Goal: Task Accomplishment & Management: Use online tool/utility

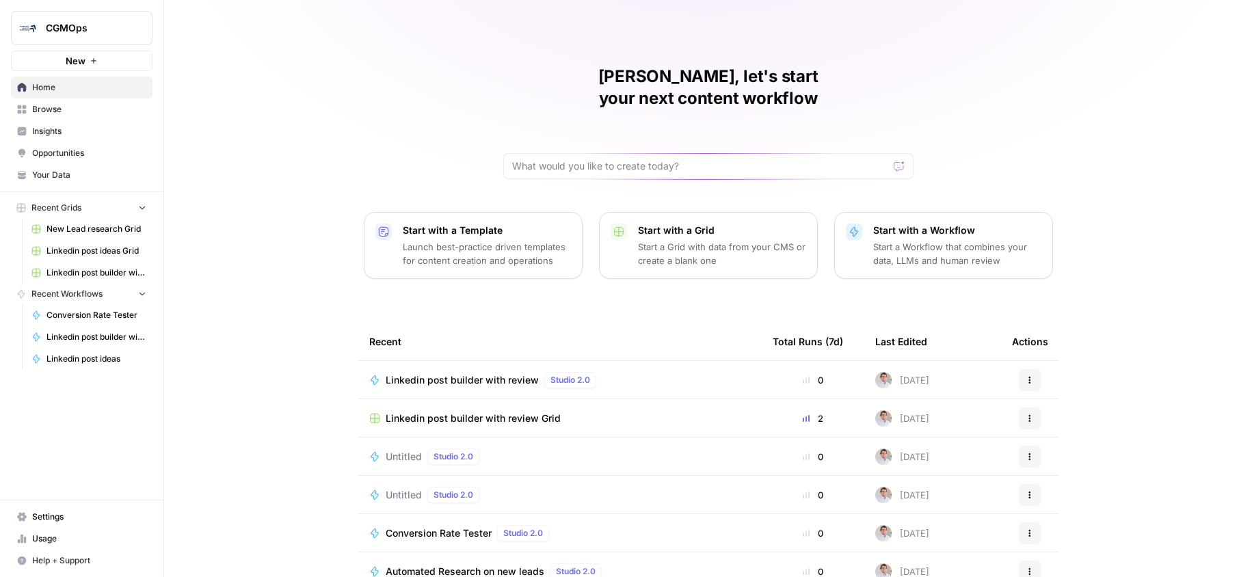
click at [485, 373] on span "Linkedin post builder with review" at bounding box center [462, 380] width 153 height 14
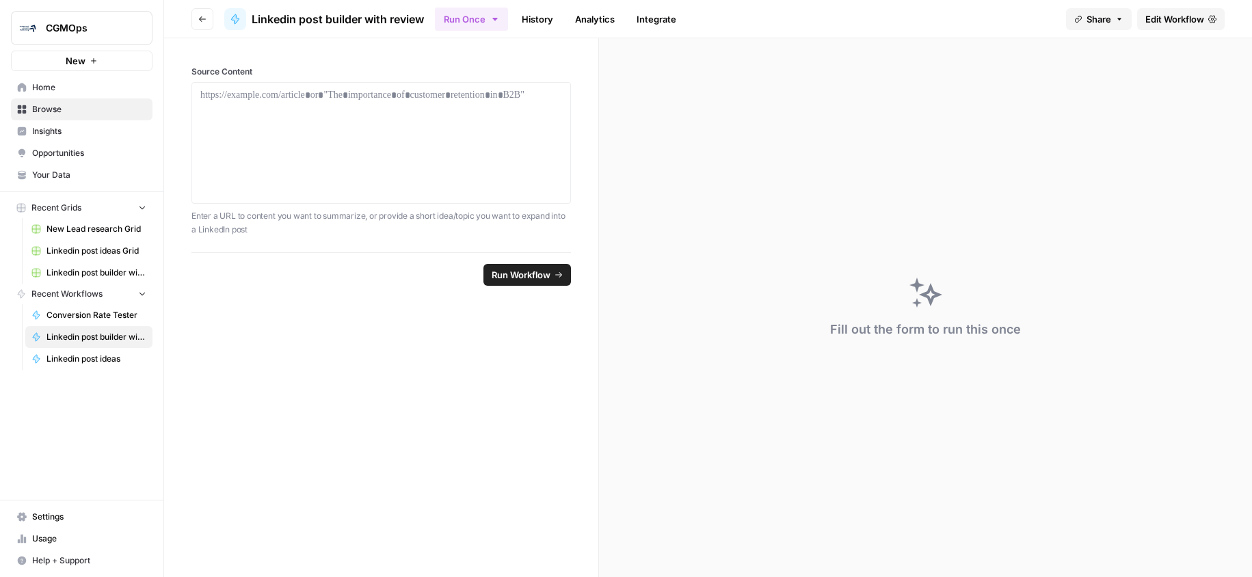
click at [1182, 14] on span "Edit Workflow" at bounding box center [1174, 19] width 59 height 14
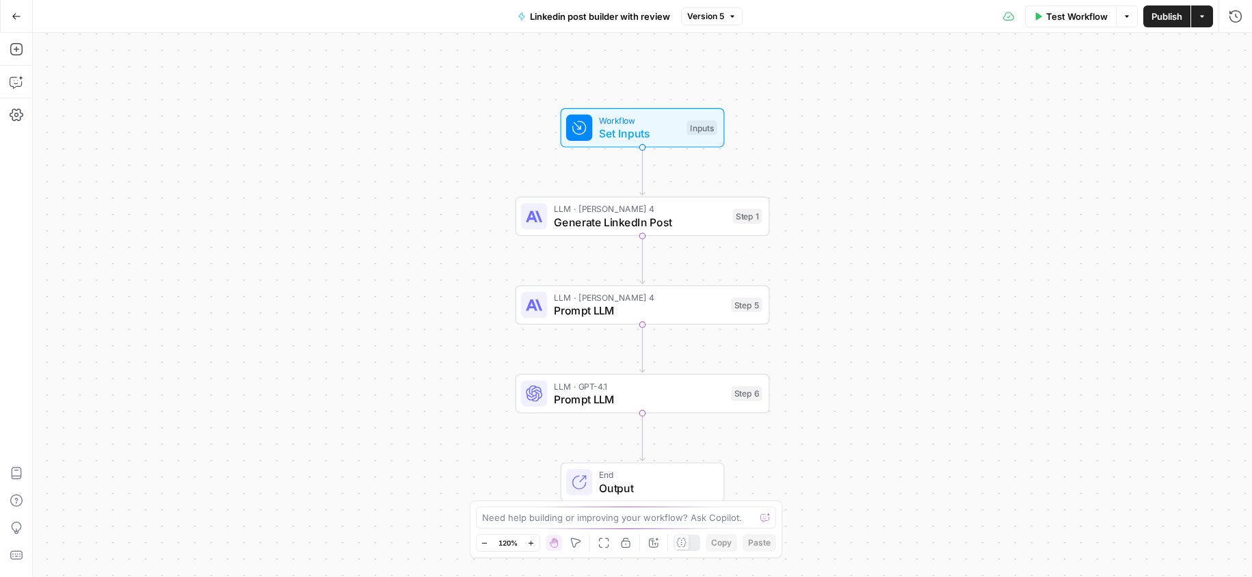
click at [682, 132] on div "Workflow Set Inputs Inputs Test Step" at bounding box center [641, 127] width 151 height 28
click at [1147, 155] on button "Add Field" at bounding box center [1098, 153] width 239 height 22
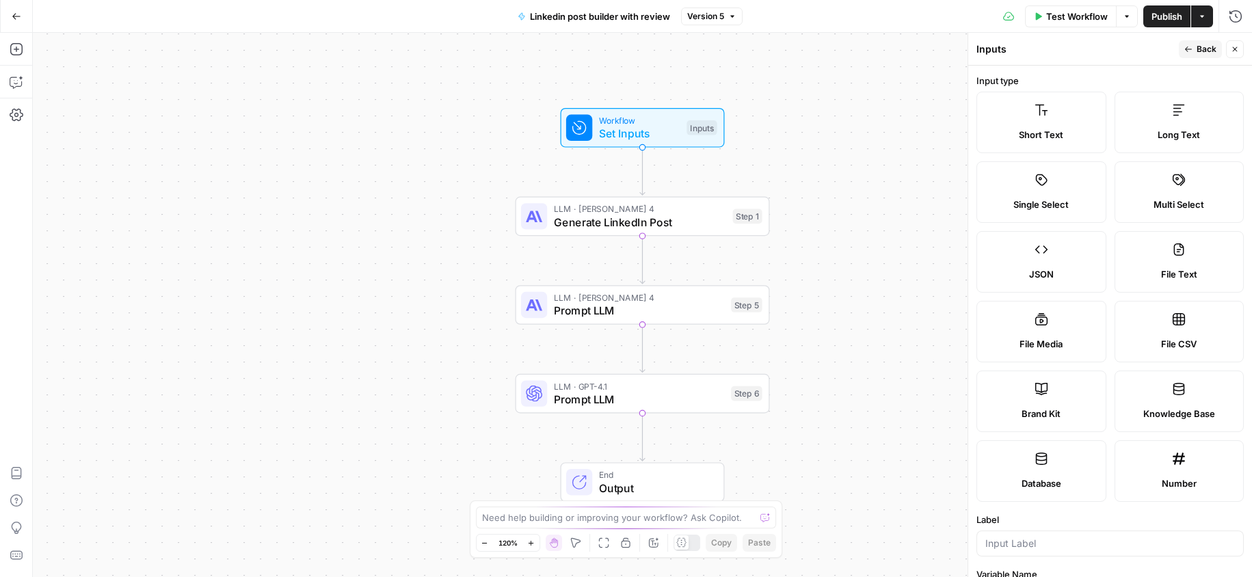
click at [1173, 142] on label "Long Text" at bounding box center [1179, 123] width 130 height 62
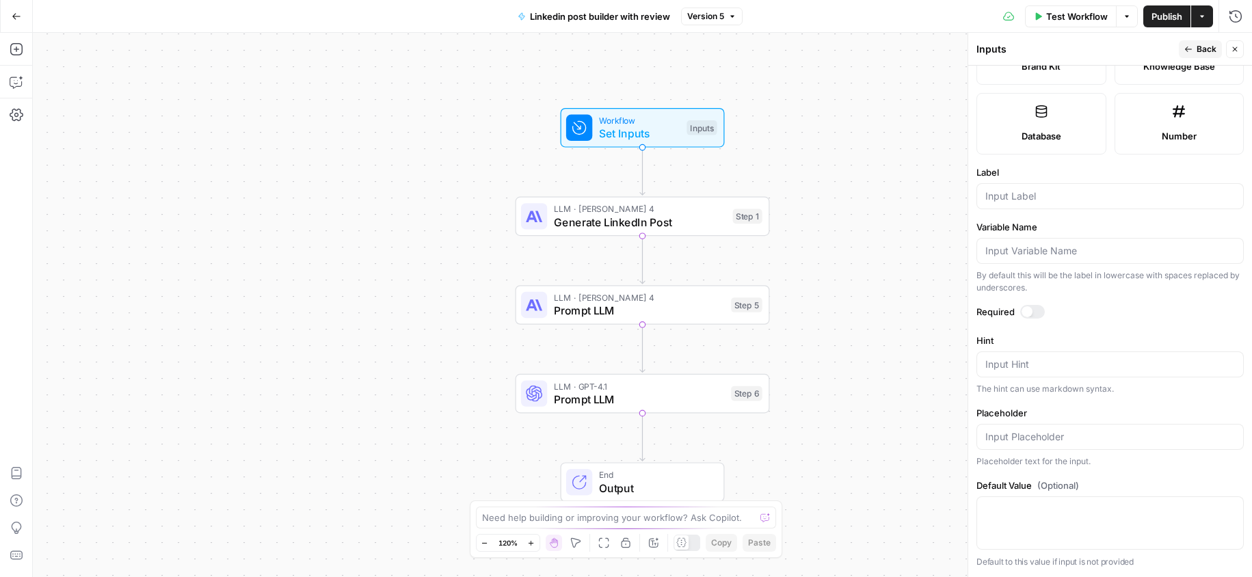
click at [1046, 204] on div at bounding box center [1109, 196] width 267 height 26
type input "Context"
type input "P"
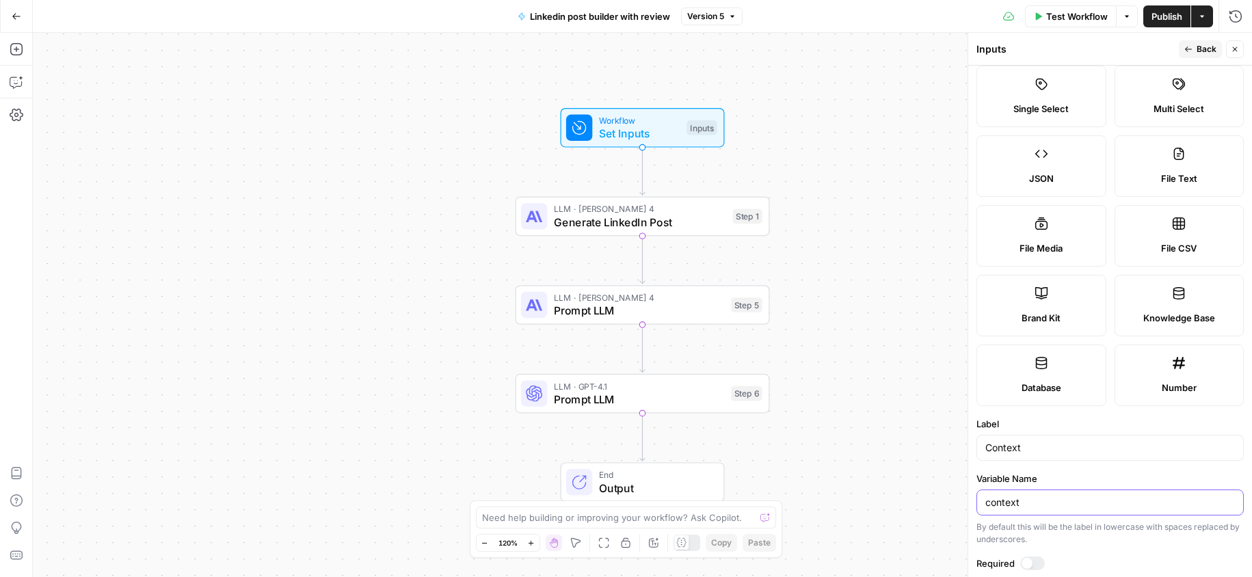
scroll to position [0, 0]
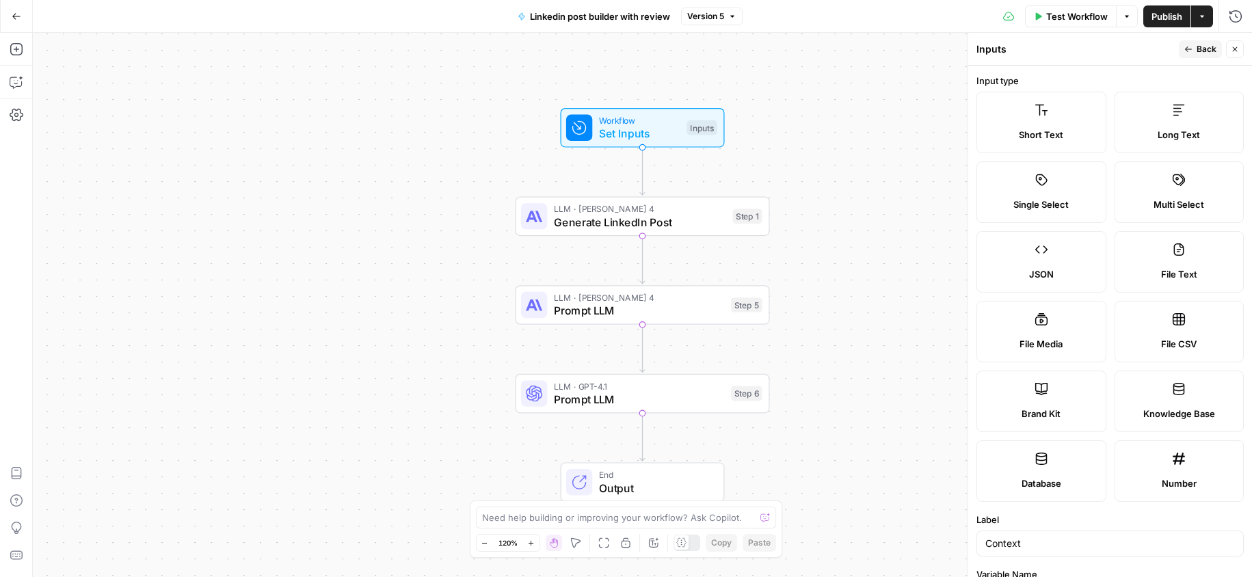
type input "context"
click at [1210, 55] on button "Back" at bounding box center [1200, 49] width 43 height 18
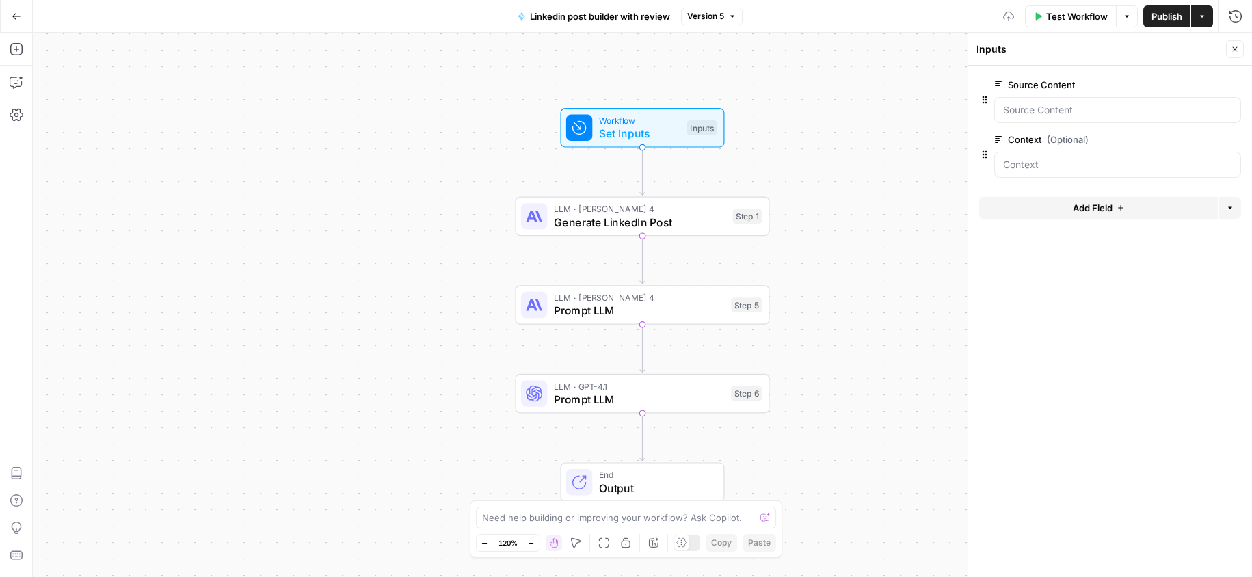
click at [1113, 209] on button "Add Field" at bounding box center [1098, 208] width 239 height 22
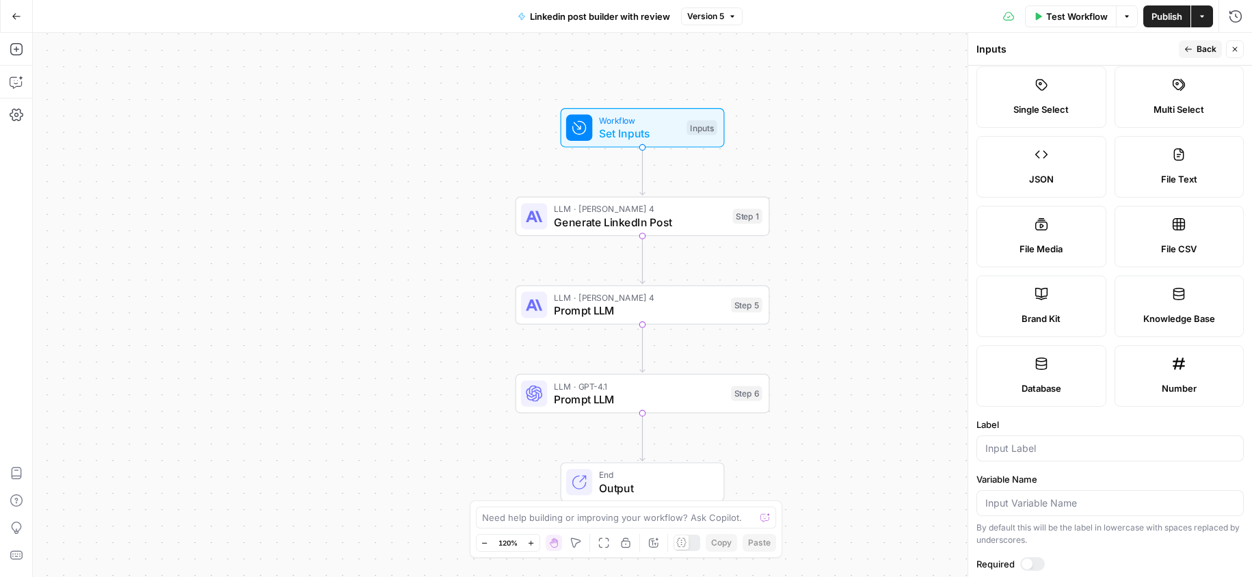
scroll to position [96, 0]
click at [1188, 322] on span "Knowledge Base" at bounding box center [1179, 318] width 72 height 14
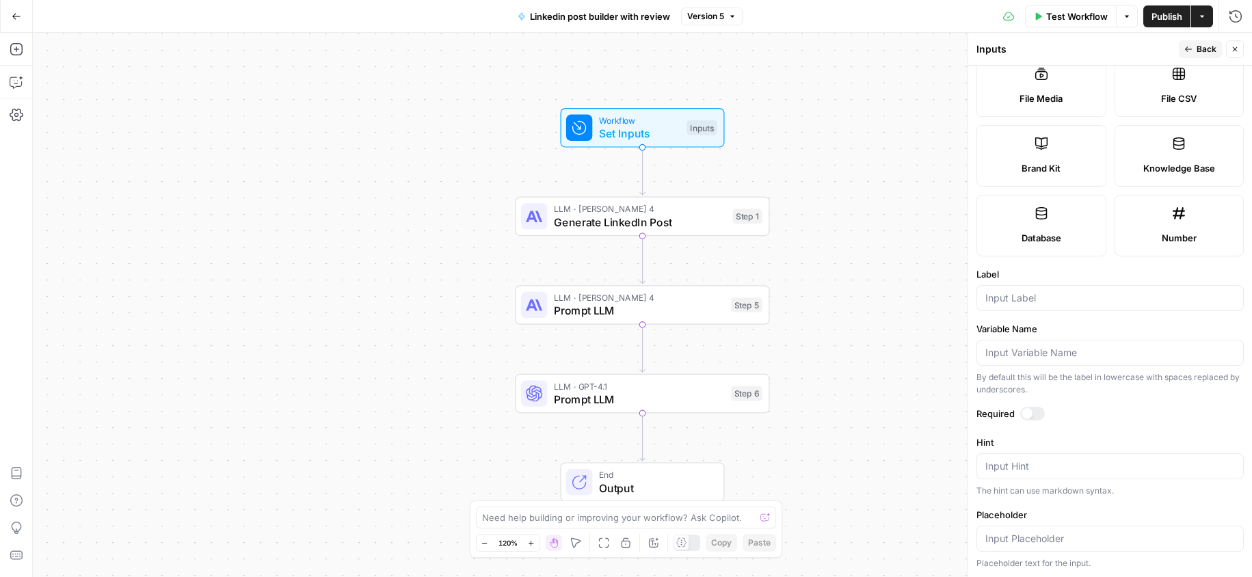
scroll to position [246, 0]
click at [1030, 278] on label "Label" at bounding box center [1109, 274] width 267 height 14
click at [1030, 291] on input "Label" at bounding box center [1110, 298] width 250 height 14
click at [1038, 297] on input "Label" at bounding box center [1110, 298] width 250 height 14
type input "Knowledgebase"
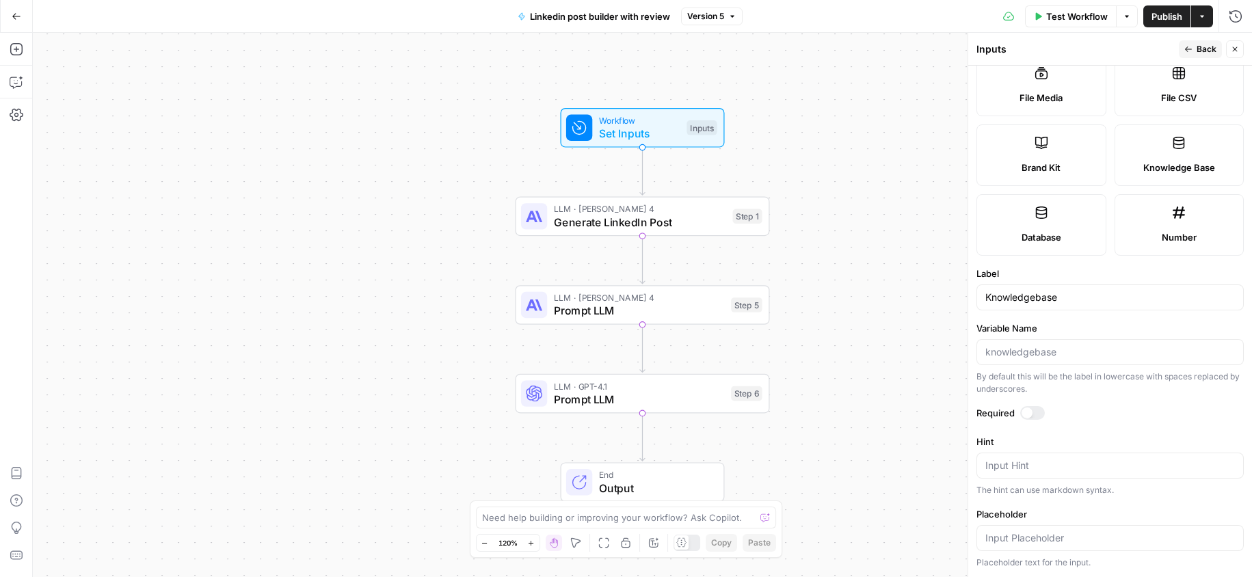
click at [1213, 48] on span "Back" at bounding box center [1207, 49] width 20 height 12
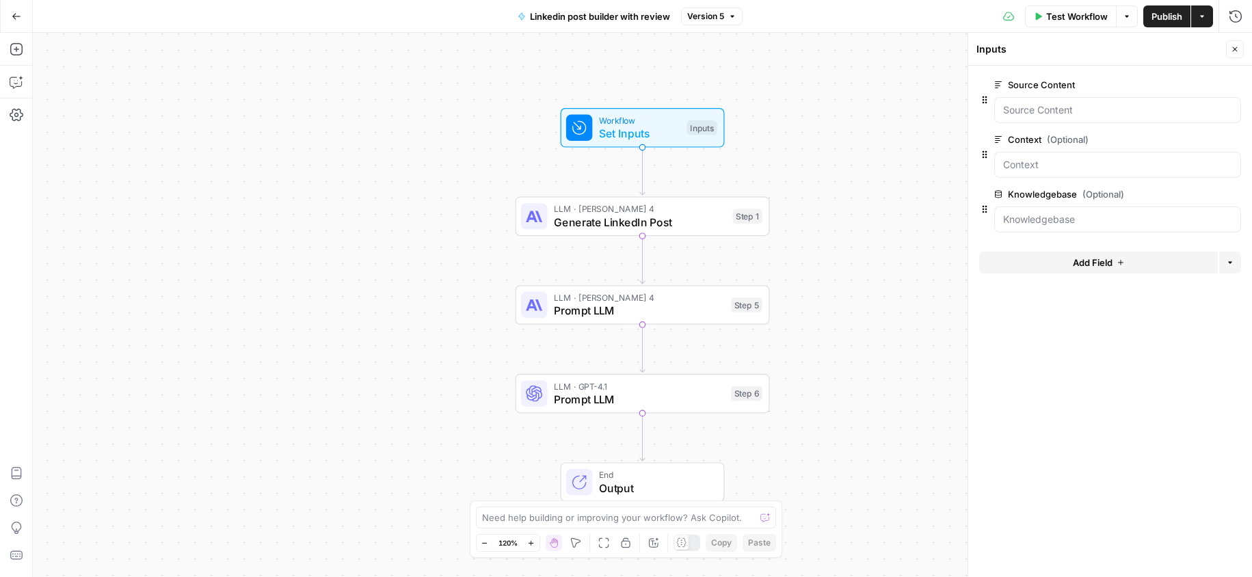
click at [1240, 51] on button "Close" at bounding box center [1235, 49] width 18 height 18
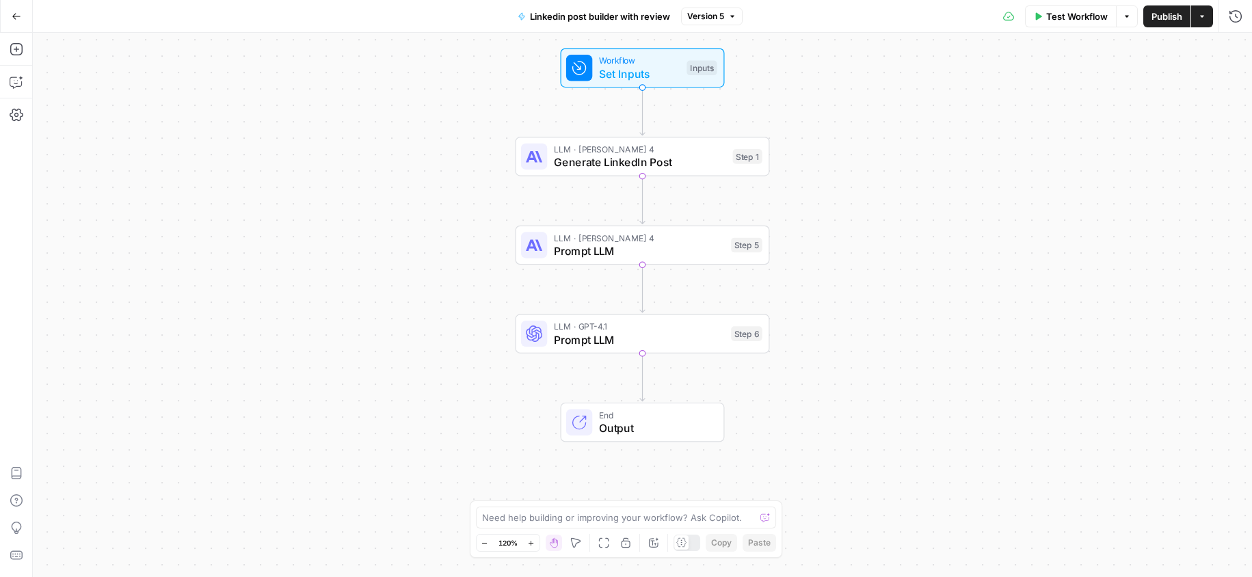
click at [677, 158] on span "Generate LinkedIn Post" at bounding box center [640, 162] width 172 height 16
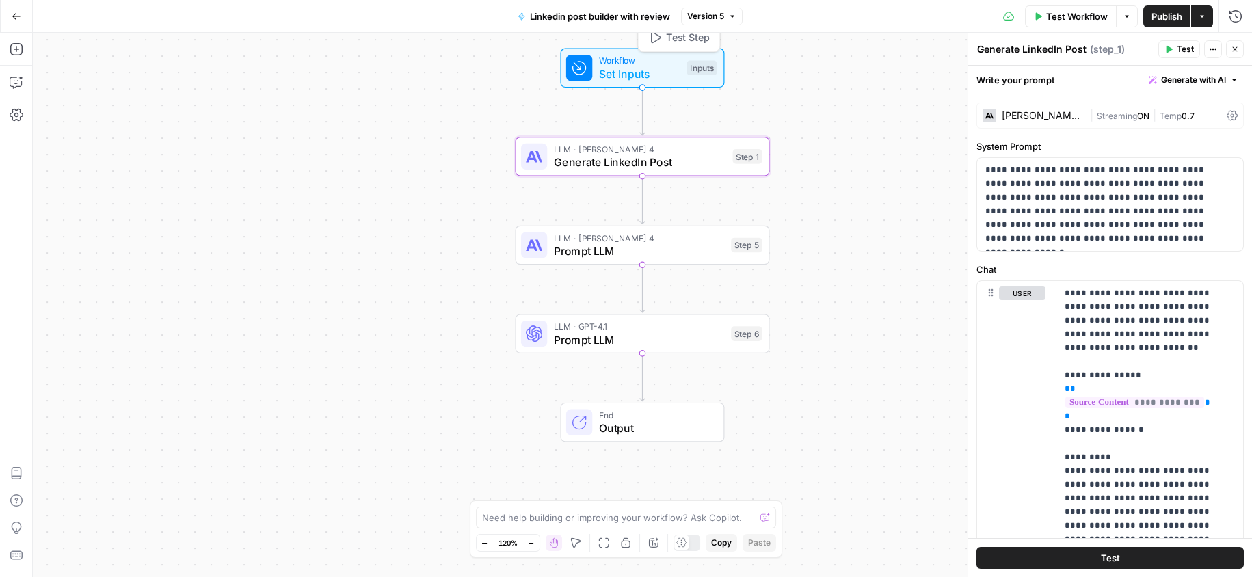
click at [663, 60] on span "Workflow" at bounding box center [639, 60] width 81 height 13
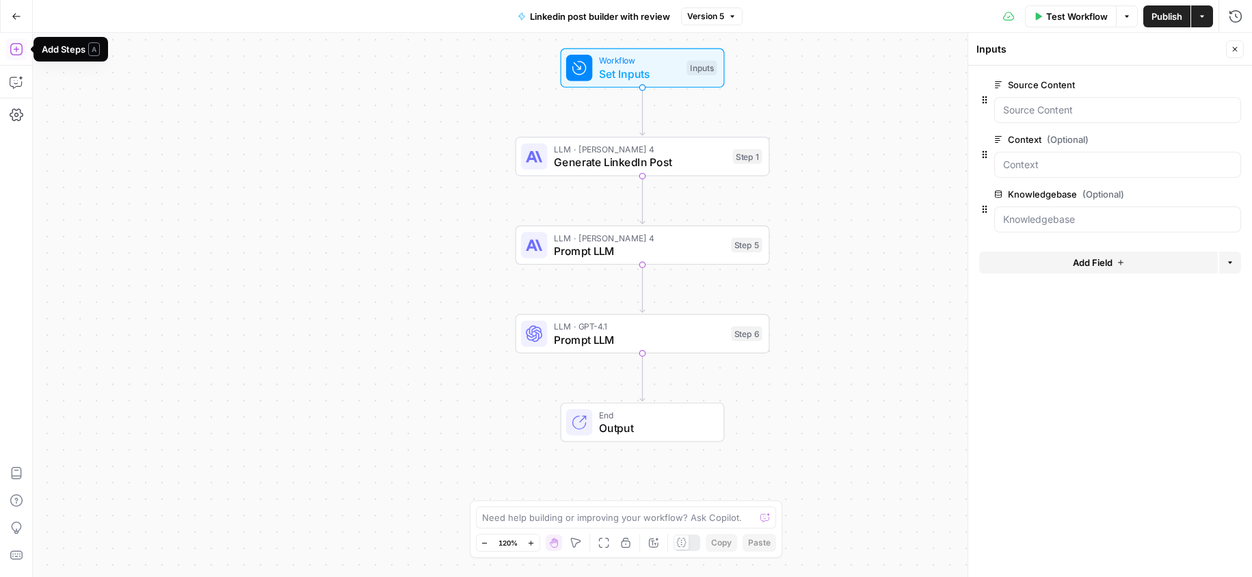
click at [25, 53] on button "Add Steps" at bounding box center [16, 49] width 22 height 22
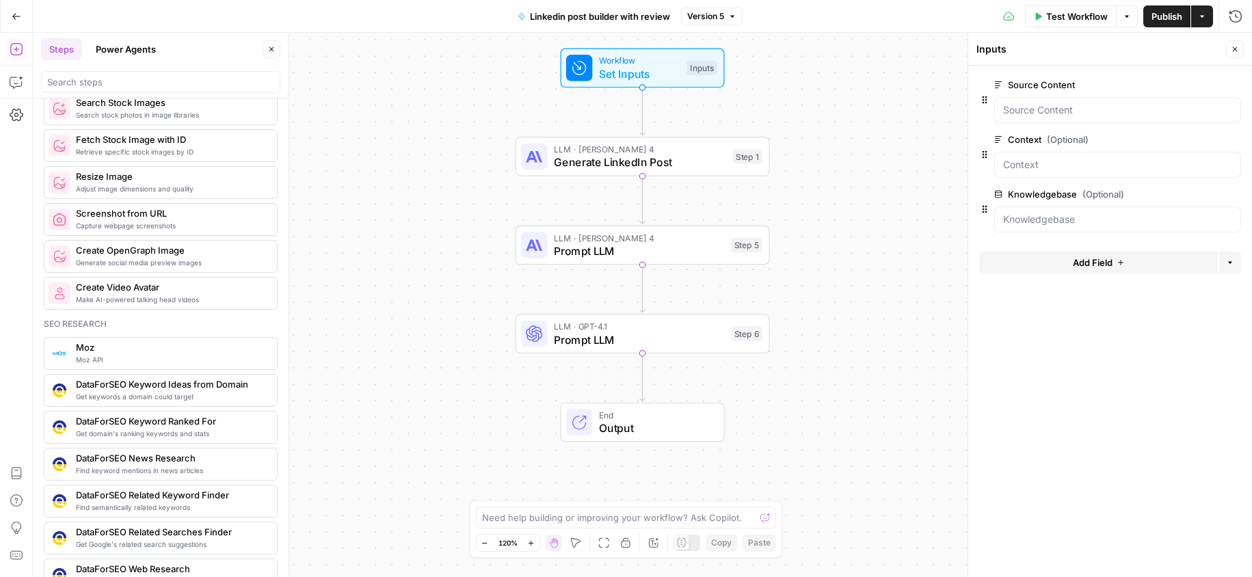
scroll to position [748, 0]
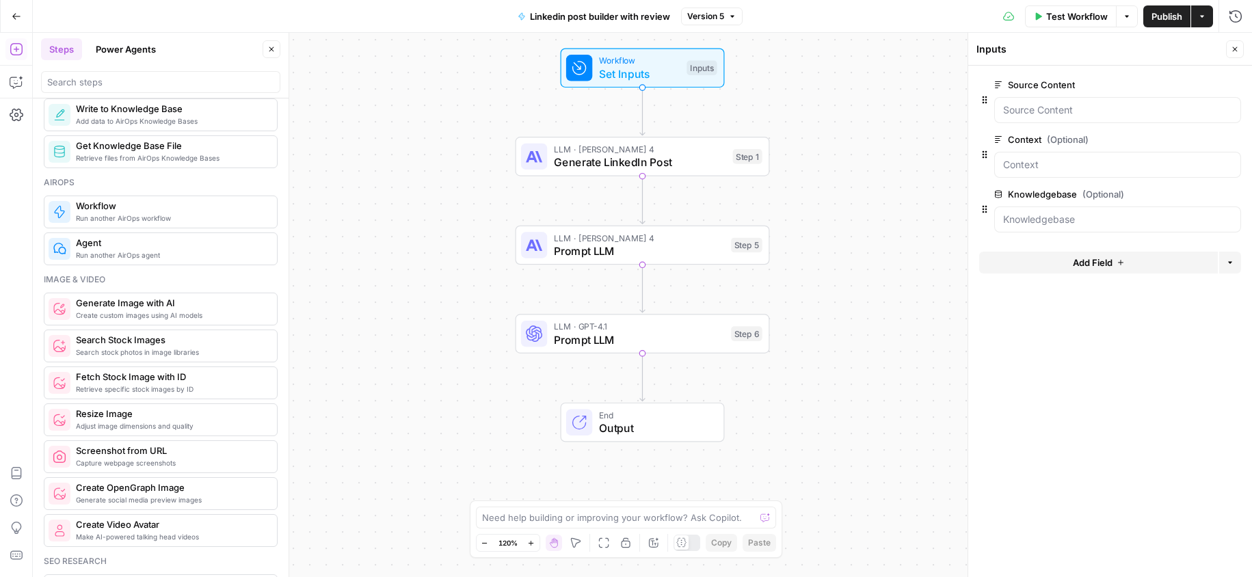
click at [150, 255] on span "Run another AirOps agent" at bounding box center [171, 255] width 190 height 11
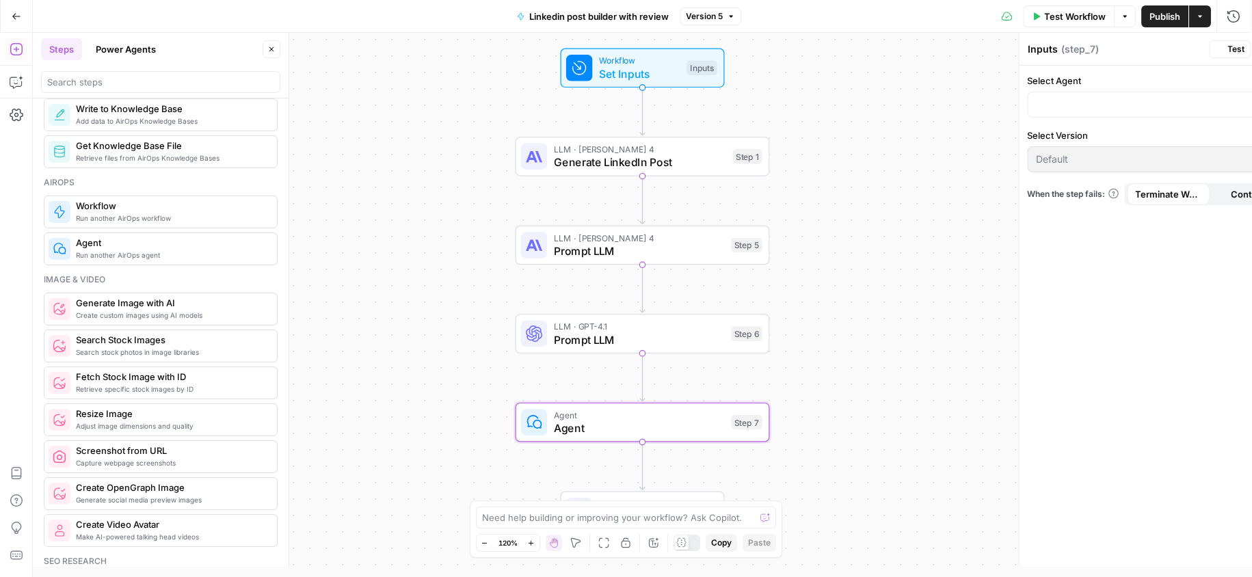
type textarea "Agent"
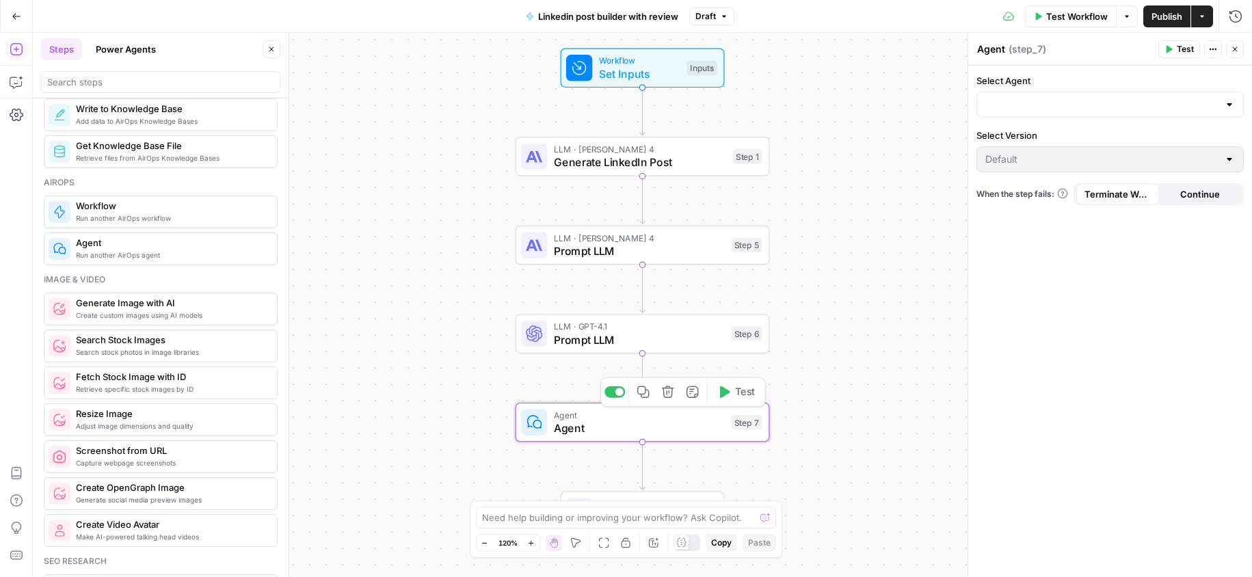
click at [669, 395] on icon "button" at bounding box center [667, 392] width 13 height 13
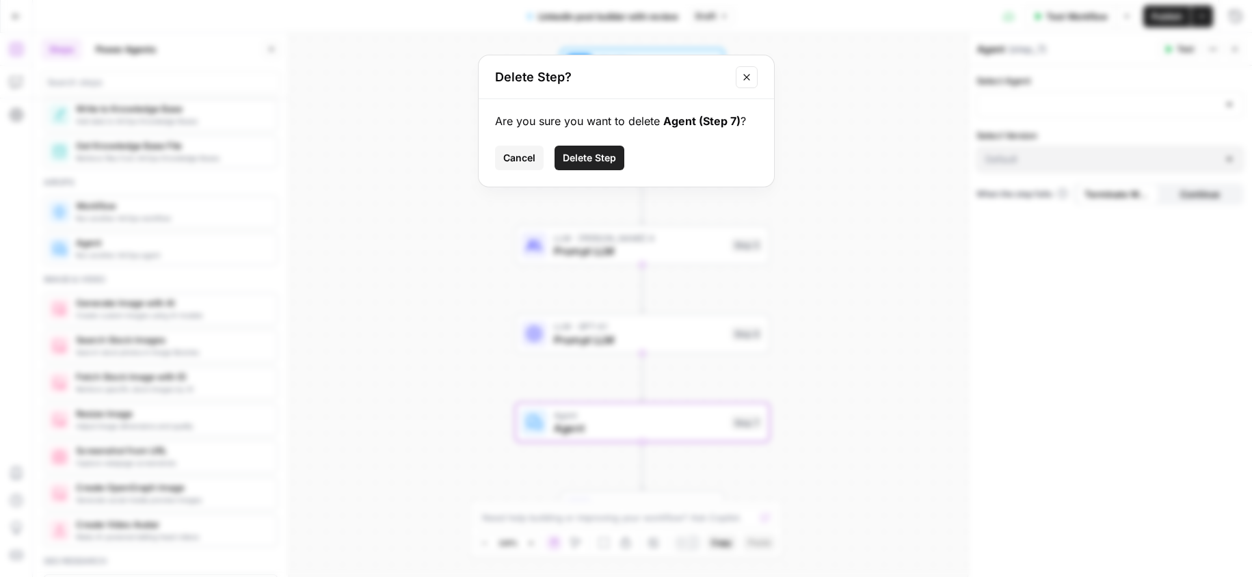
click at [598, 168] on button "Delete Step" at bounding box center [590, 158] width 70 height 25
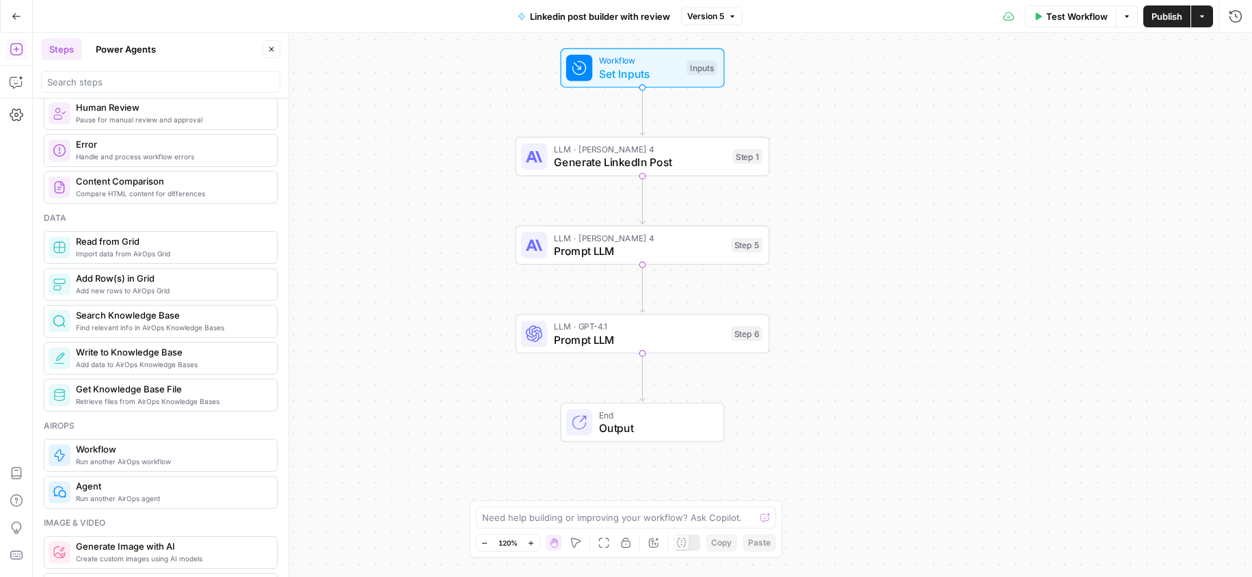
scroll to position [681, 0]
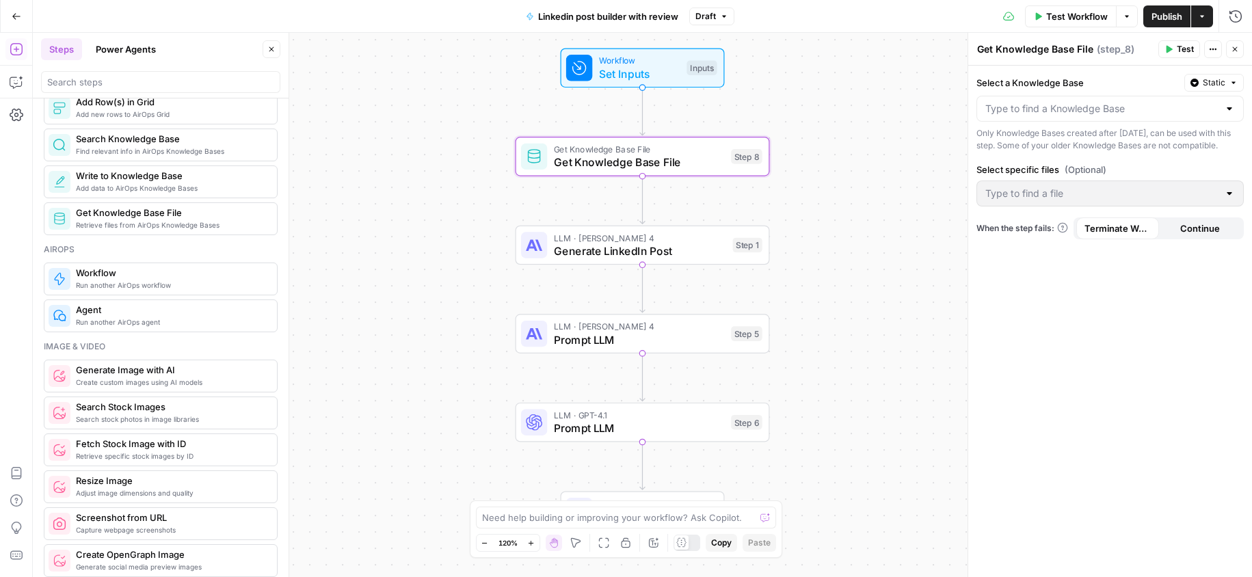
click at [1234, 200] on div at bounding box center [1229, 194] width 11 height 14
click at [1063, 114] on input "Select a Knowledge Base" at bounding box center [1101, 109] width 233 height 14
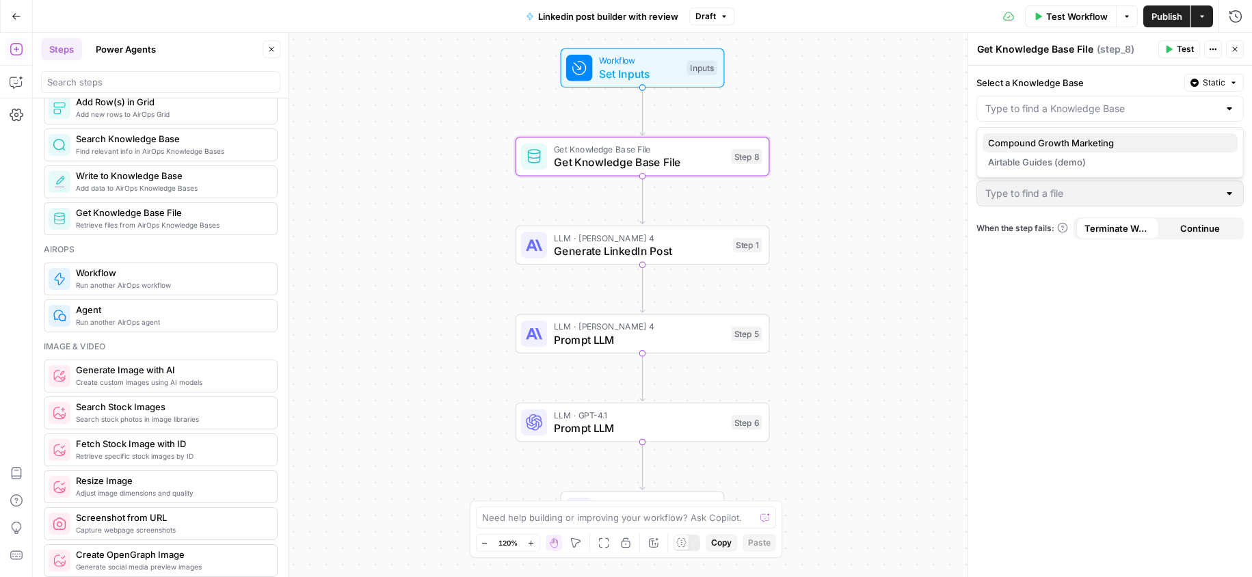
click at [1050, 144] on span "Compound Growth Marketing" at bounding box center [1107, 143] width 239 height 14
type input "Compound Growth Marketing"
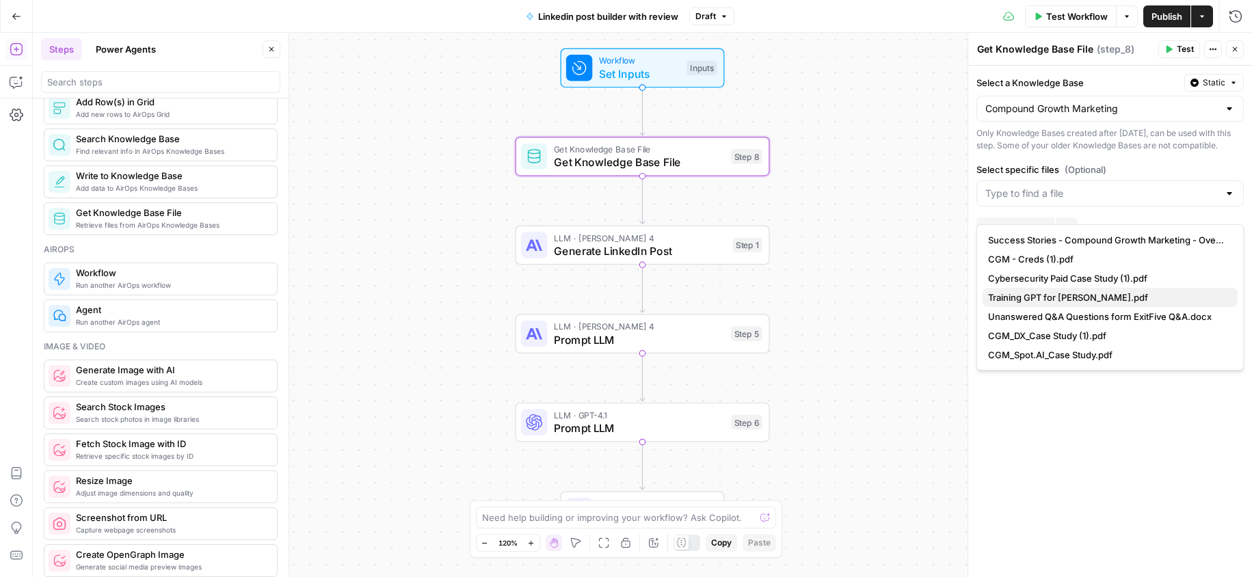
click at [1063, 300] on span "Training GPT for [PERSON_NAME].pdf" at bounding box center [1107, 298] width 239 height 14
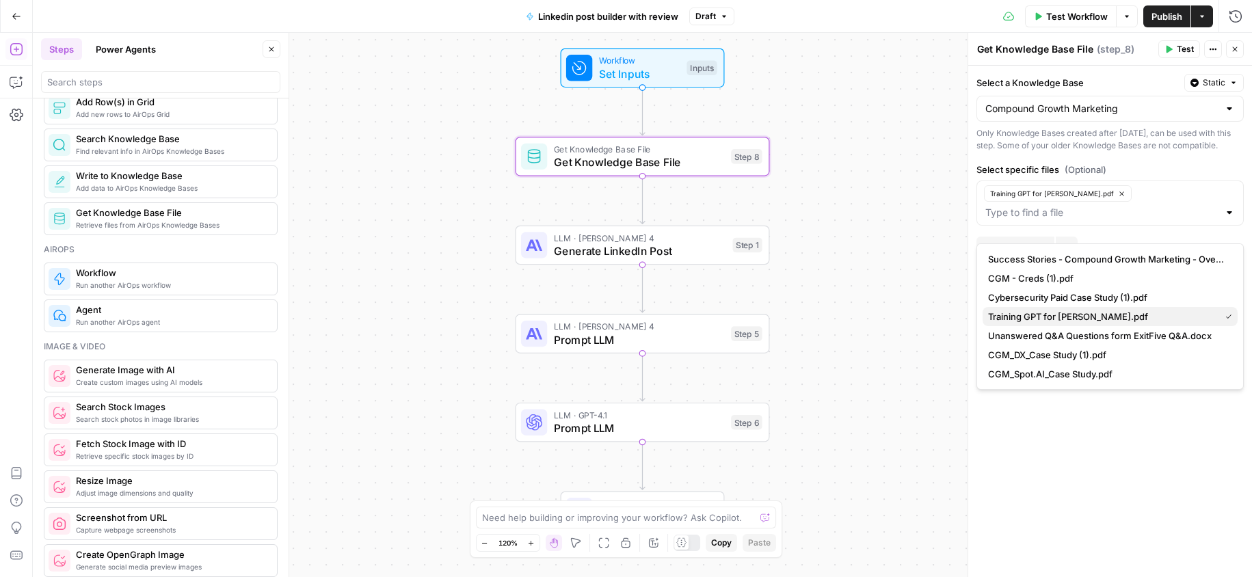
click at [1059, 323] on button "Training GPT for [PERSON_NAME].pdf" at bounding box center [1110, 316] width 255 height 19
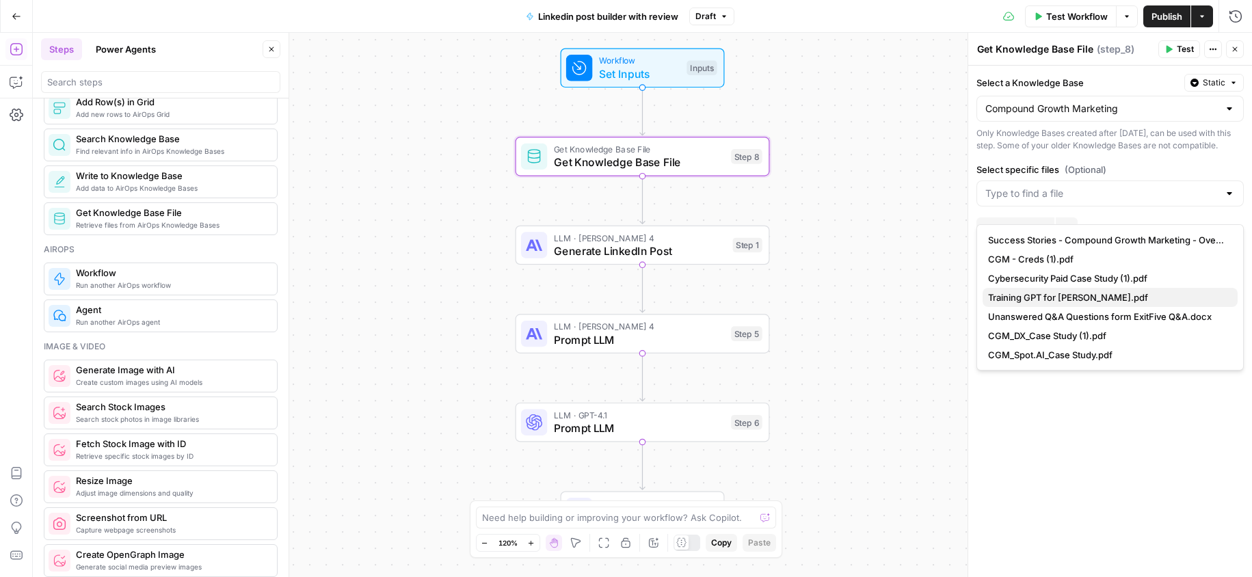
click at [1048, 302] on span "Training GPT for [PERSON_NAME].pdf" at bounding box center [1107, 298] width 239 height 14
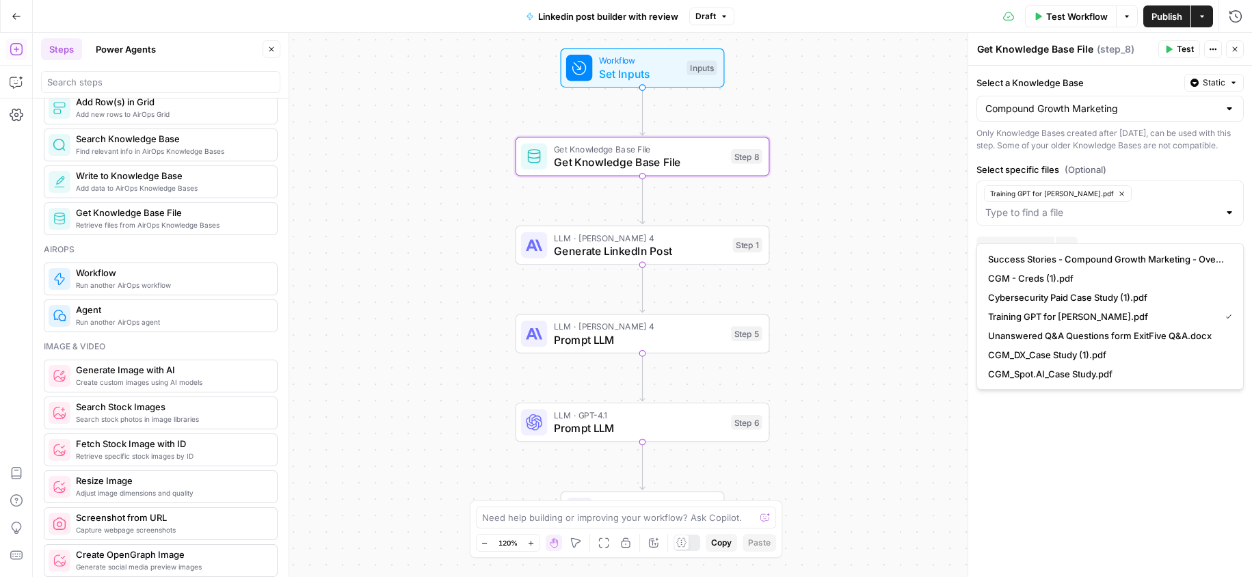
click at [1063, 462] on div "Select a Knowledge Base Static Compound Growth Marketing Only Knowledge Bases c…" at bounding box center [1110, 321] width 284 height 511
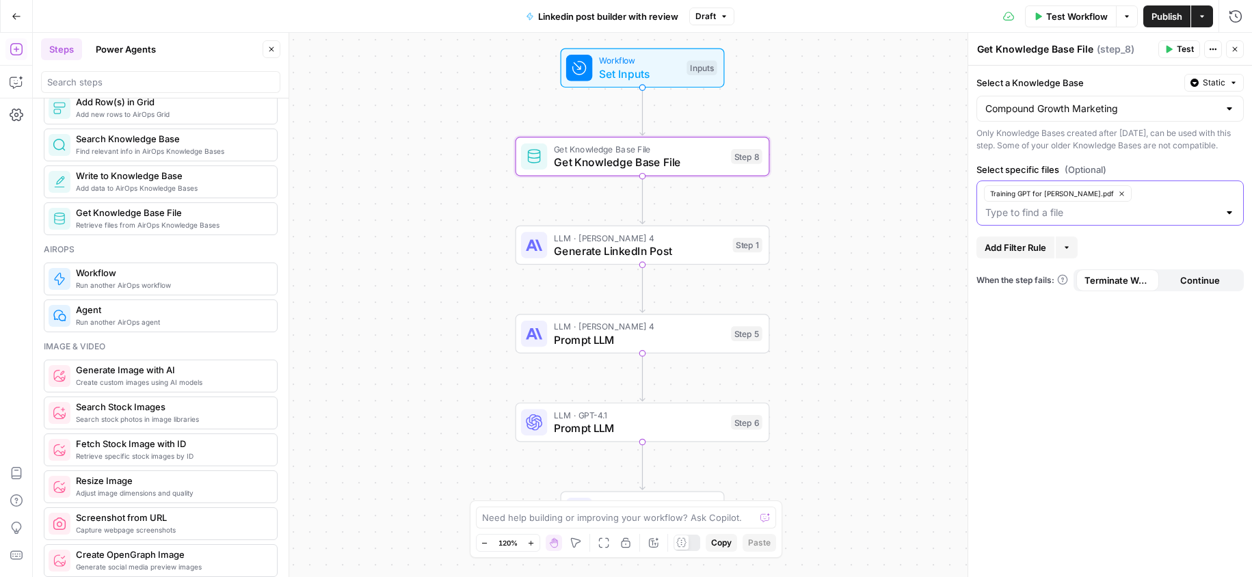
click at [1168, 206] on input "Select specific files (Optional)" at bounding box center [1101, 213] width 233 height 14
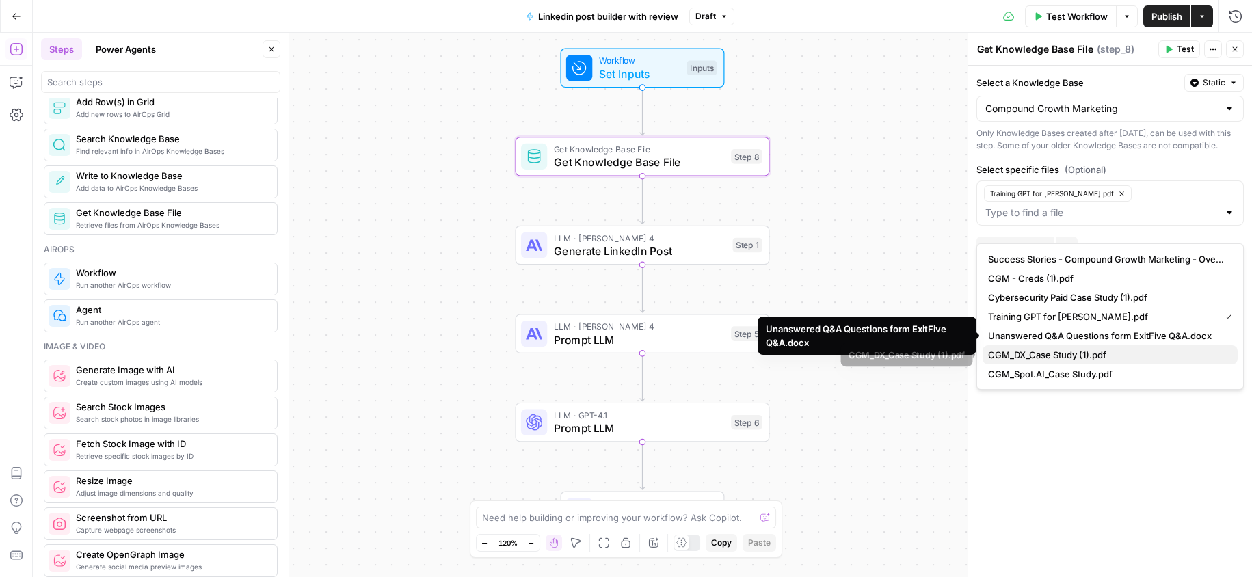
click at [1084, 359] on span "CGM_DX_Case Study (1).pdf" at bounding box center [1107, 355] width 239 height 14
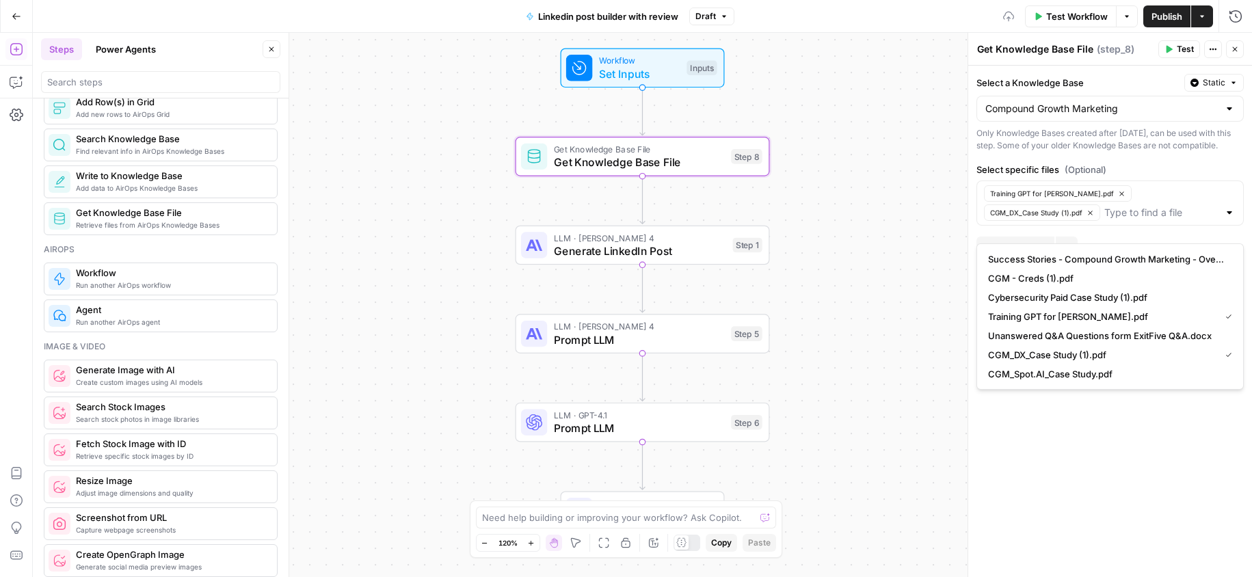
click at [1084, 376] on span "CGM_Spot.AI_Case Study.pdf" at bounding box center [1107, 374] width 239 height 14
click at [1088, 453] on div "Select a Knowledge Base Static Compound Growth Marketing Only Knowledge Bases c…" at bounding box center [1110, 321] width 284 height 511
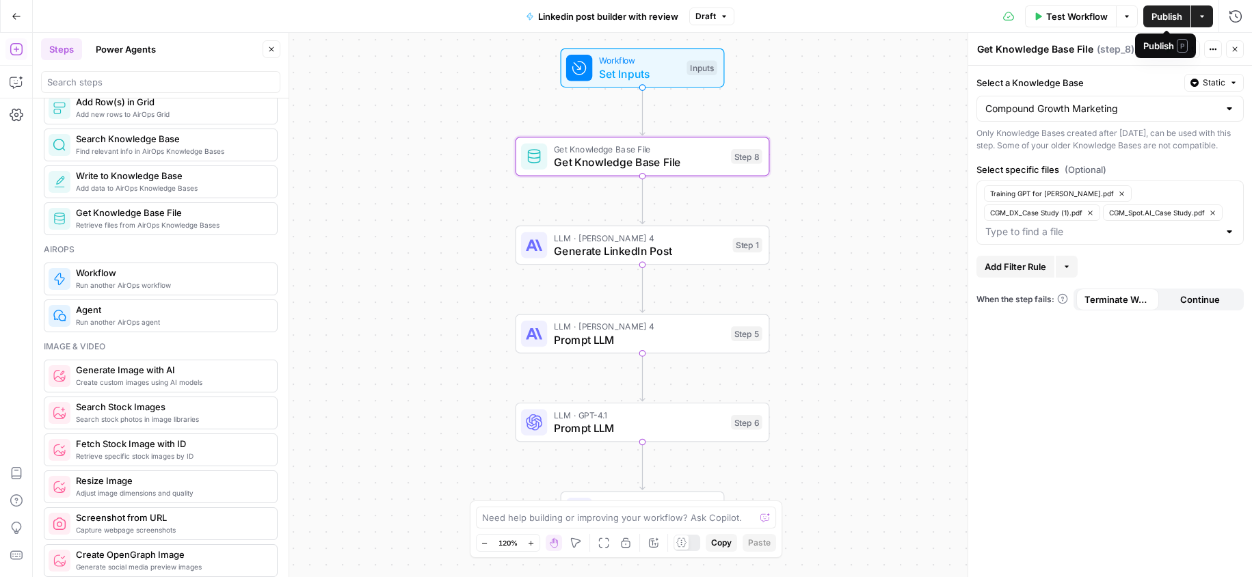
click at [1175, 15] on span "Publish" at bounding box center [1166, 17] width 31 height 14
